Goal: Communication & Community: Answer question/provide support

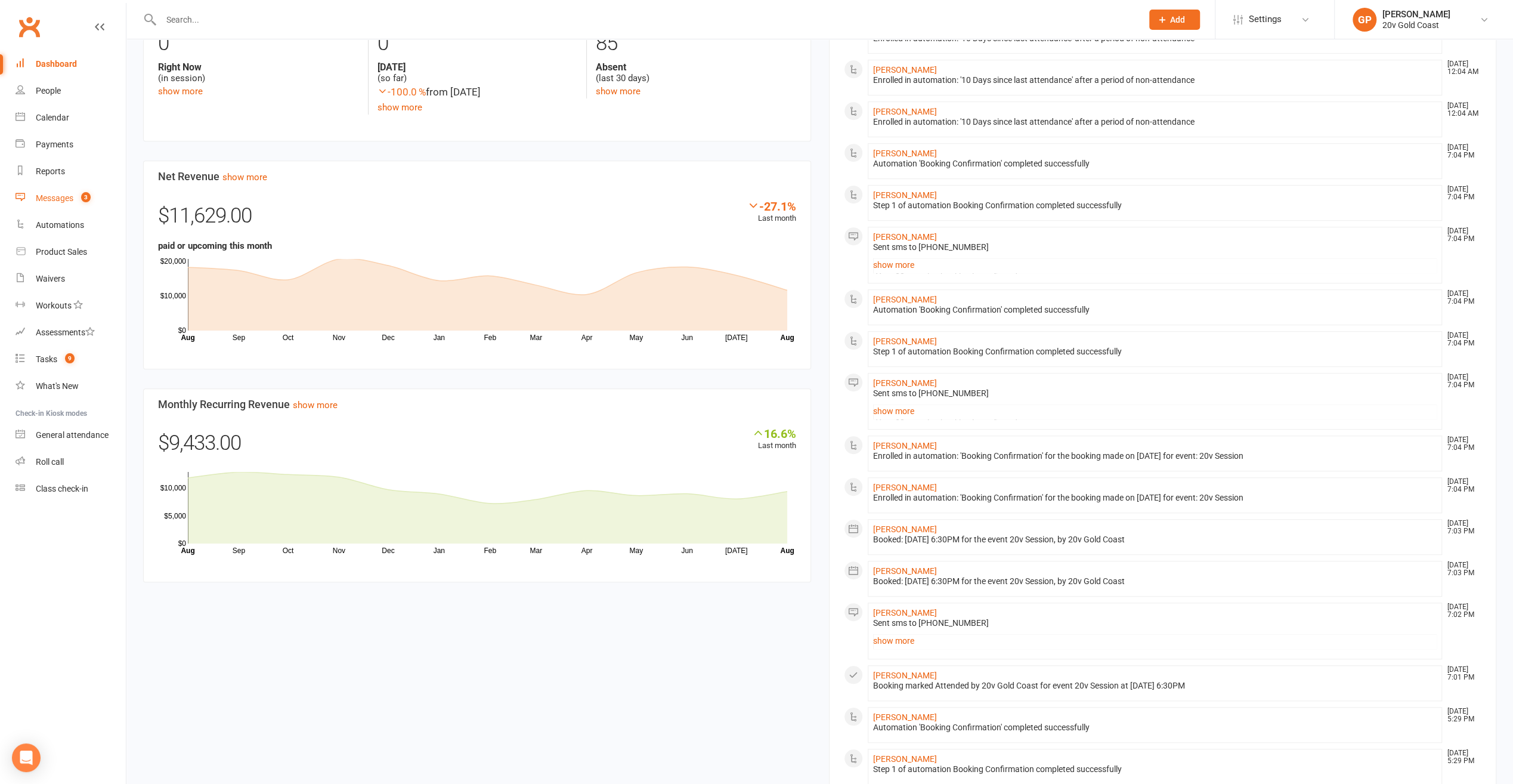
click at [50, 196] on div "Messages" at bounding box center [54, 198] width 38 height 9
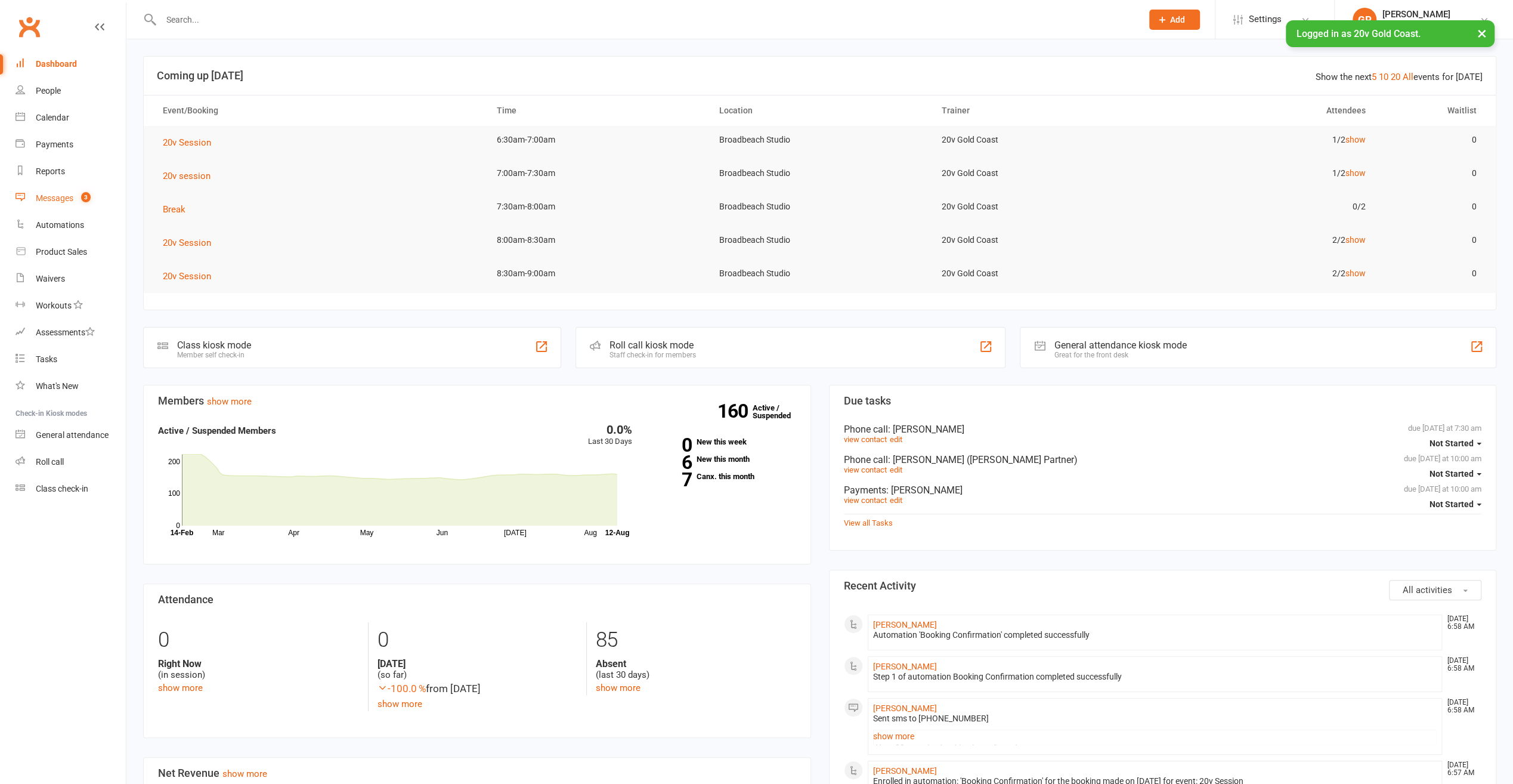
click at [61, 199] on div "Messages" at bounding box center [54, 198] width 38 height 9
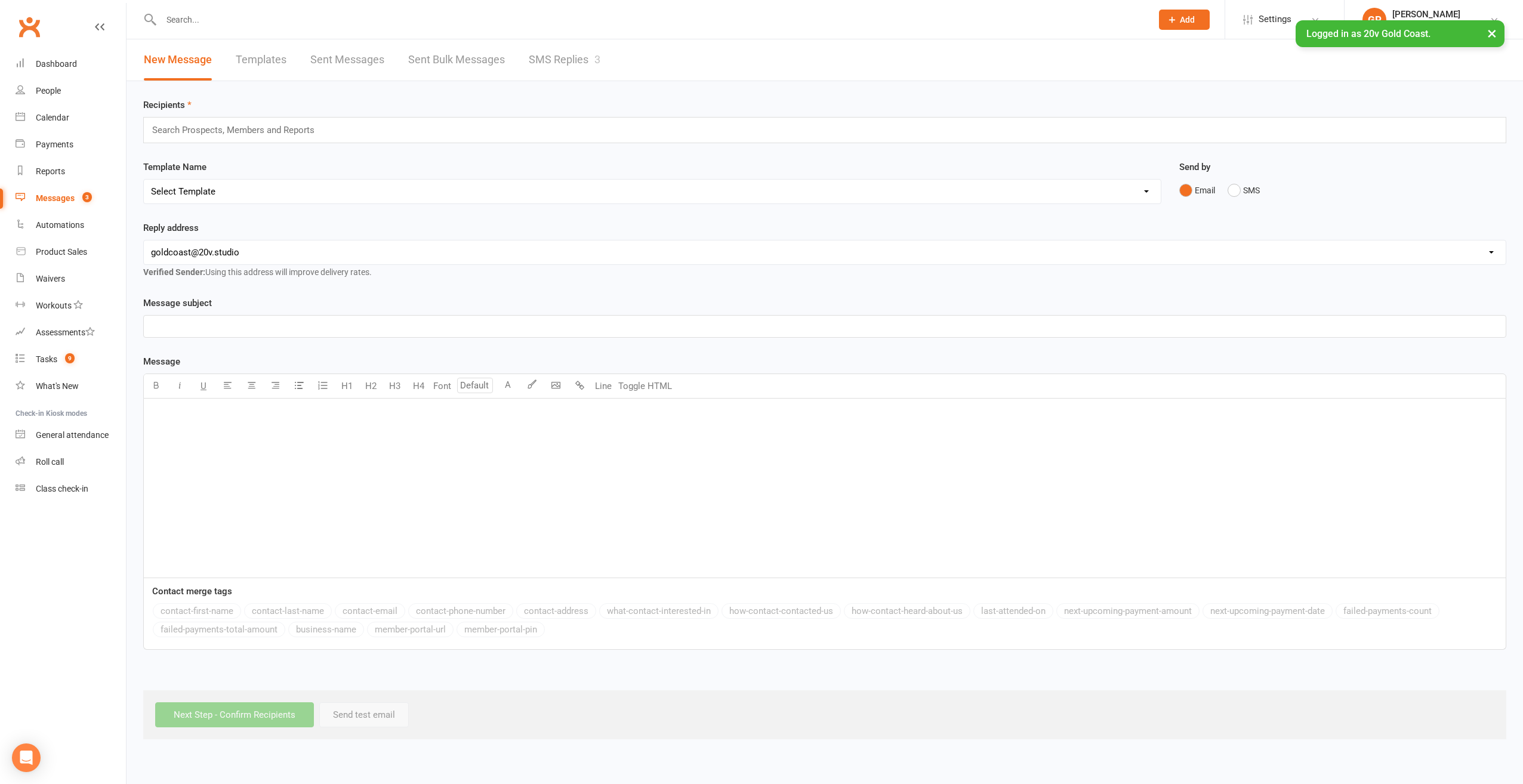
click at [563, 59] on link "SMS Replies 3" at bounding box center [564, 60] width 71 height 41
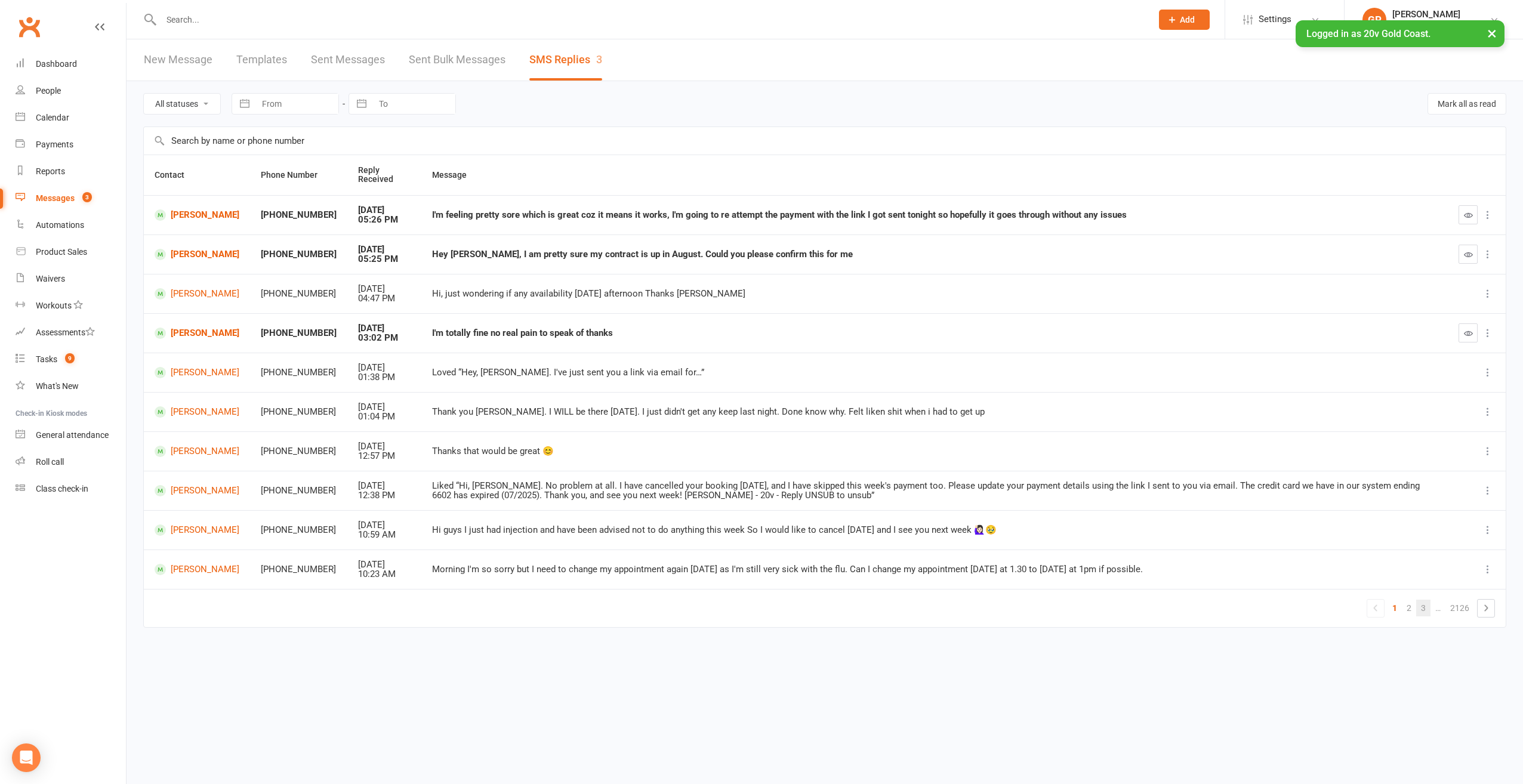
click at [1417, 609] on link "3" at bounding box center [1423, 608] width 14 height 17
click at [45, 97] on link "People" at bounding box center [71, 91] width 111 height 27
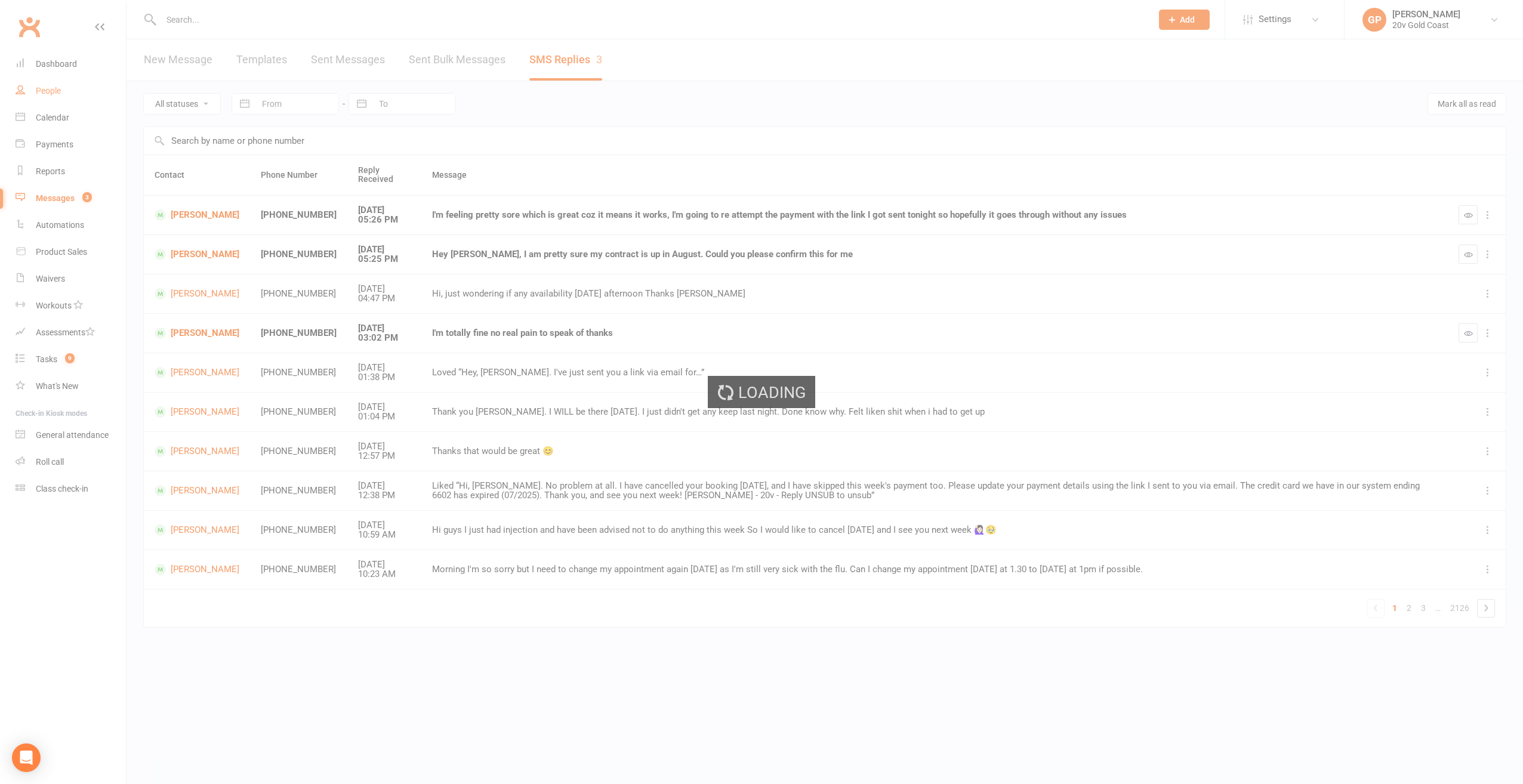
select select "100"
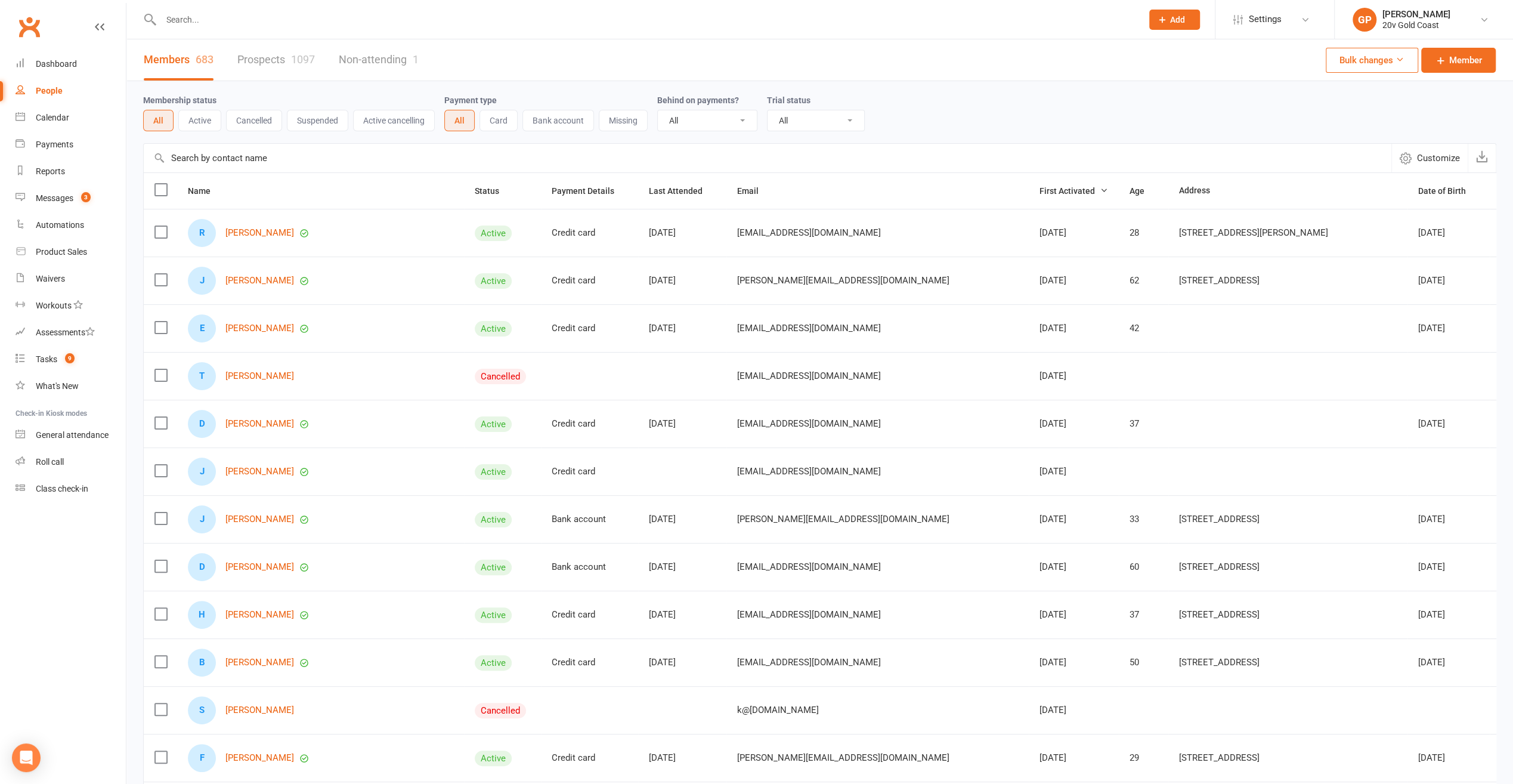
click at [287, 61] on link "Prospects 1097" at bounding box center [276, 60] width 78 height 41
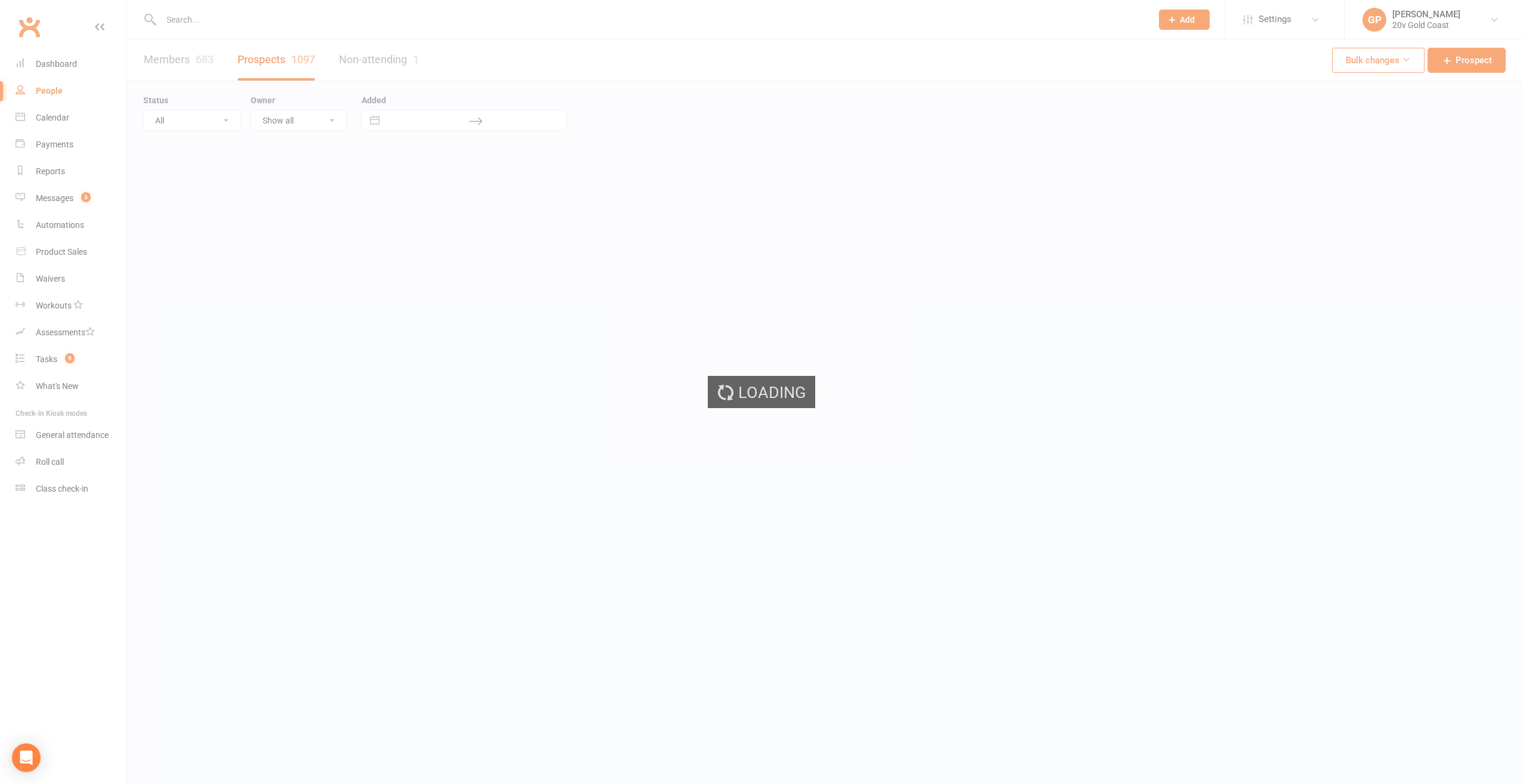
select select "100"
